Goal: Navigation & Orientation: Understand site structure

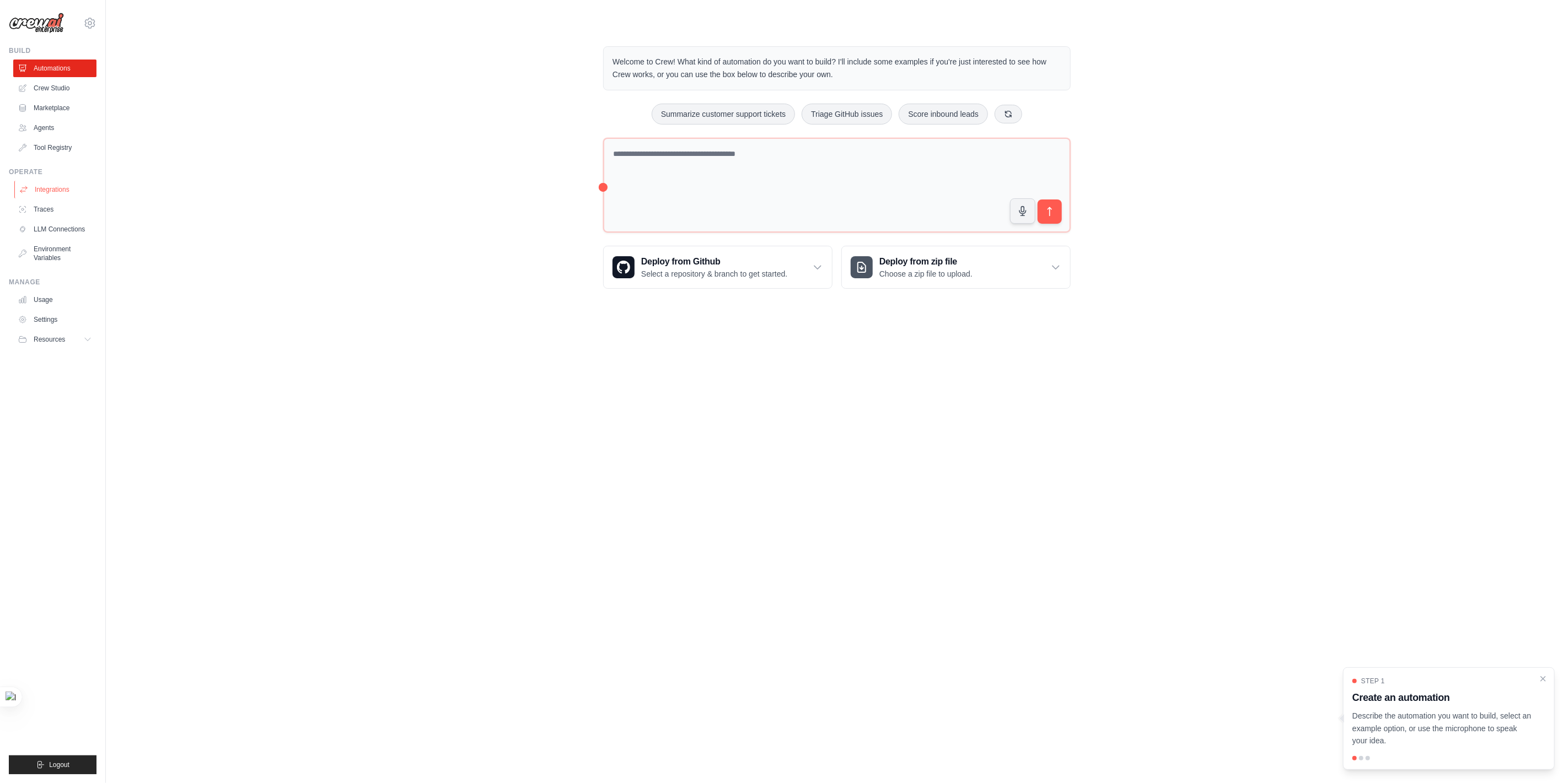
click at [51, 189] on link "Integrations" at bounding box center [56, 190] width 83 height 17
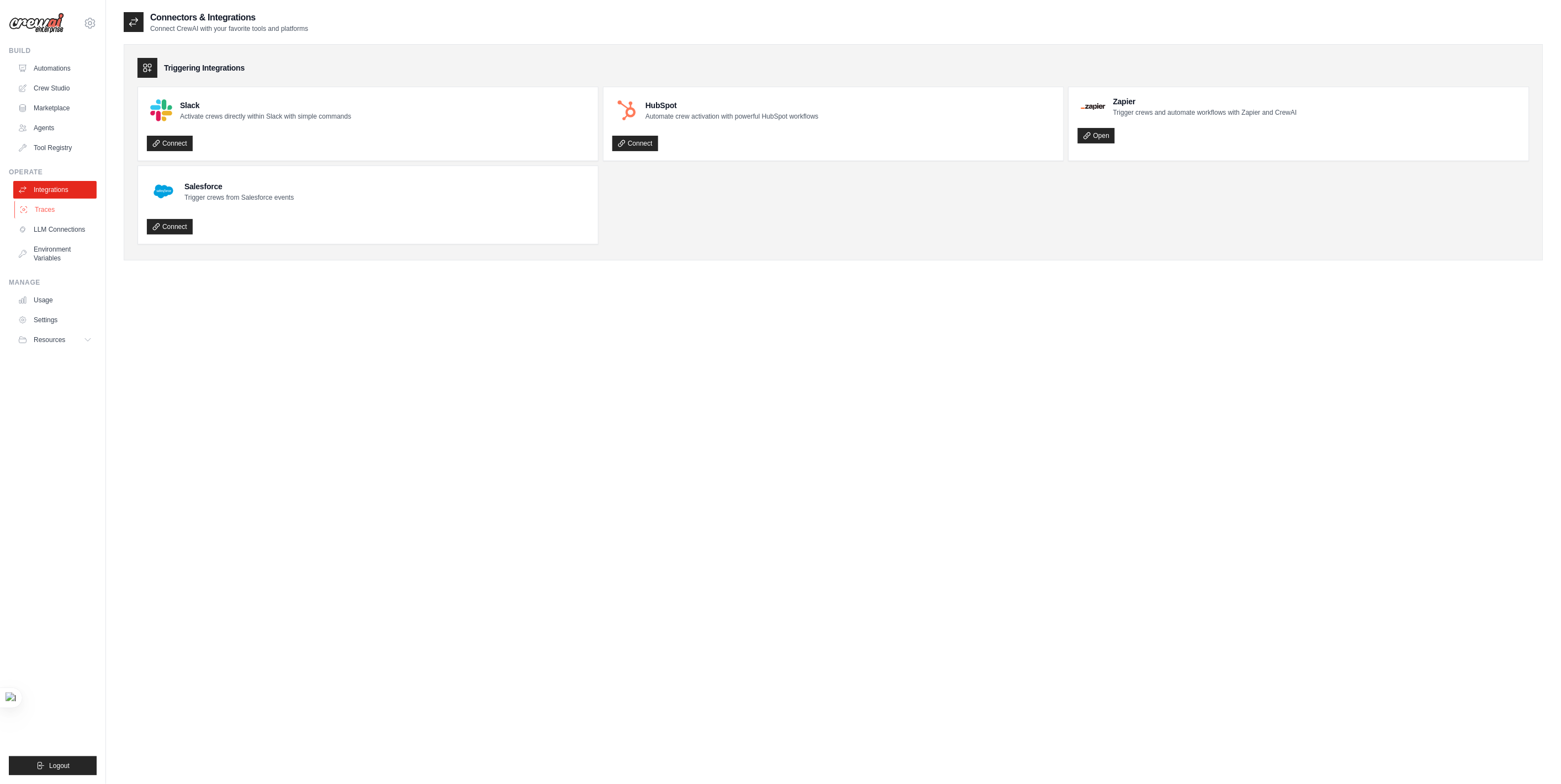
click at [39, 212] on link "Traces" at bounding box center [56, 209] width 83 height 17
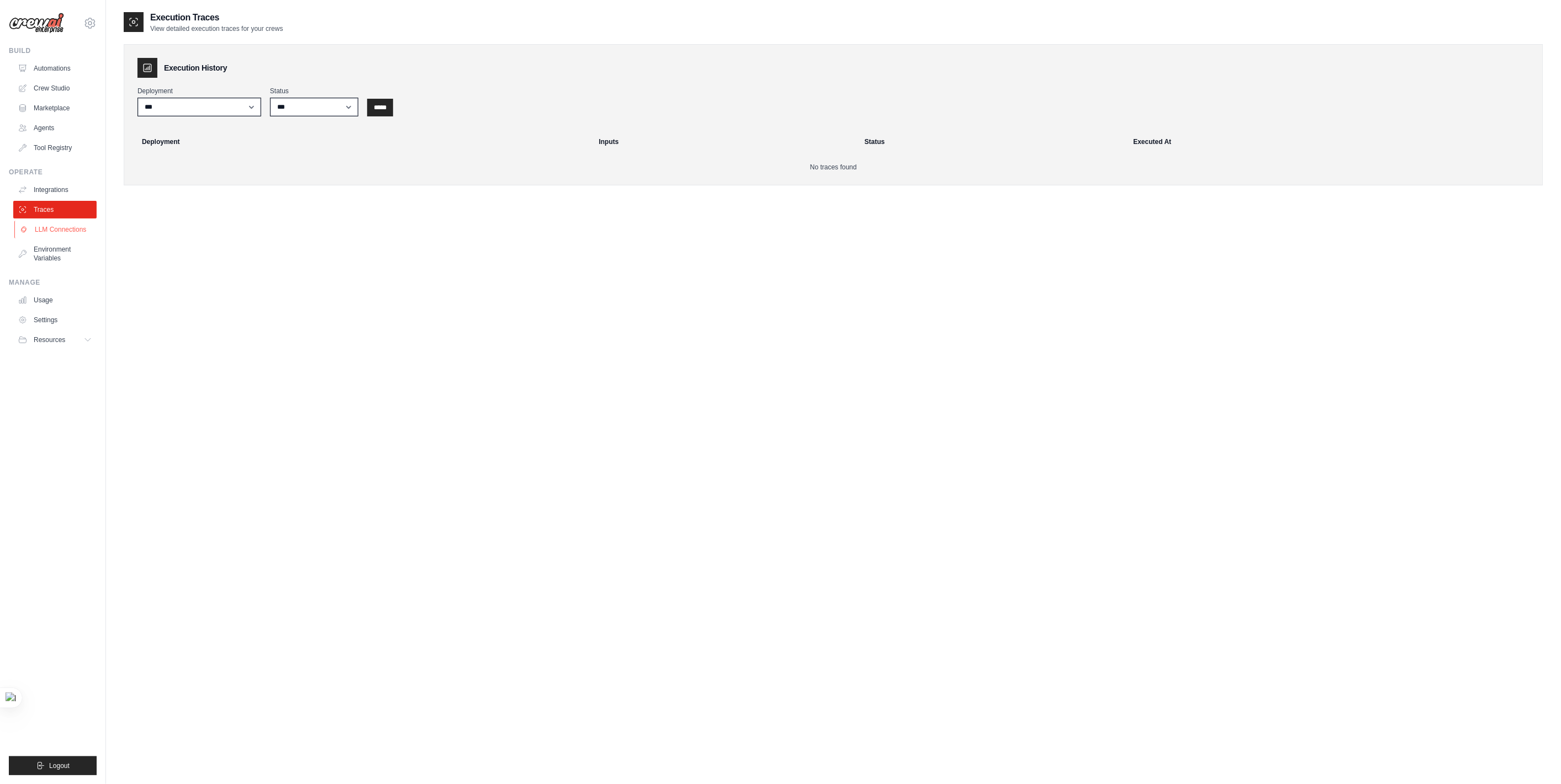
click at [67, 235] on link "LLM Connections" at bounding box center [56, 230] width 83 height 17
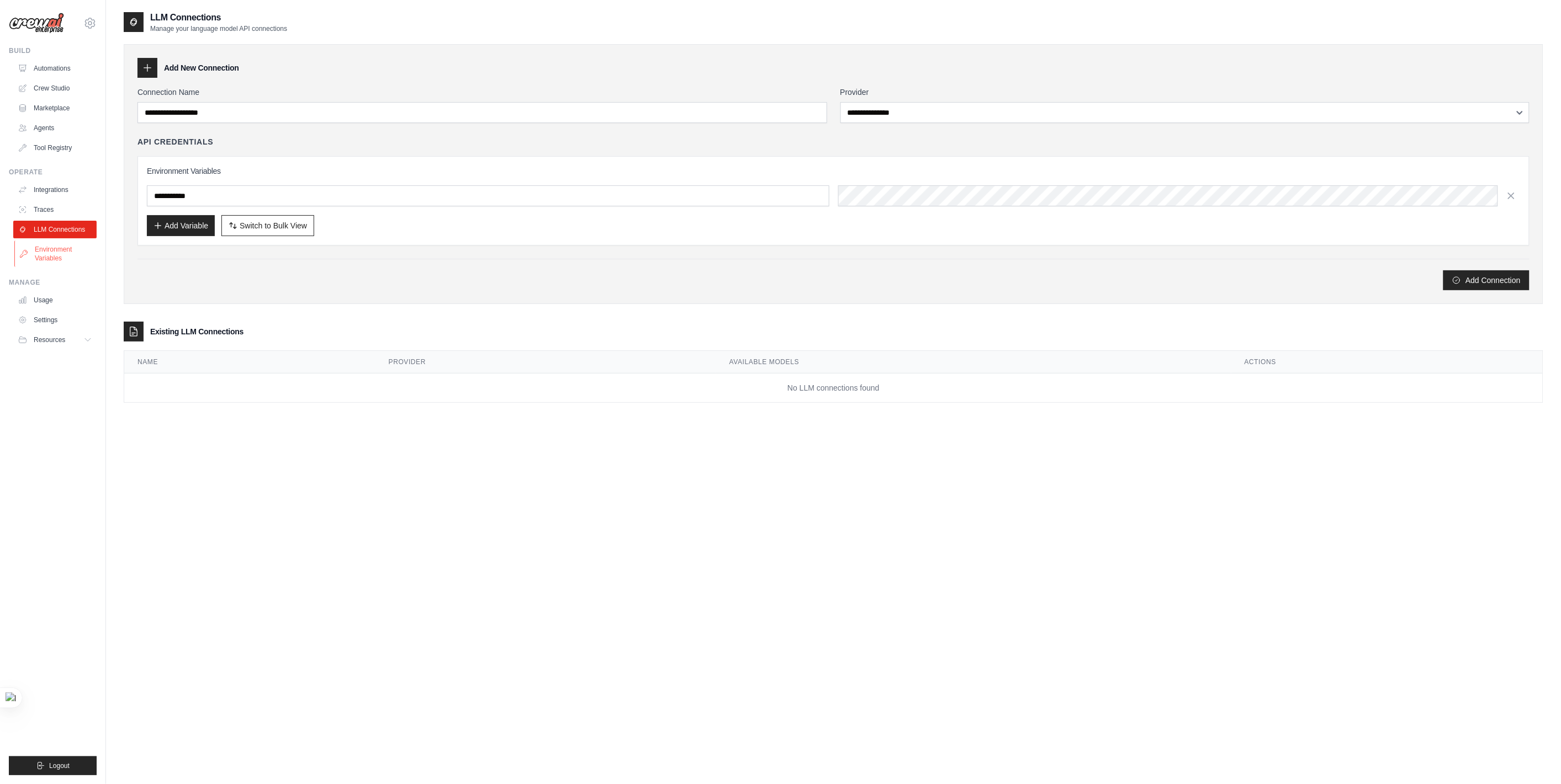
click at [72, 255] on link "Environment Variables" at bounding box center [56, 253] width 83 height 26
